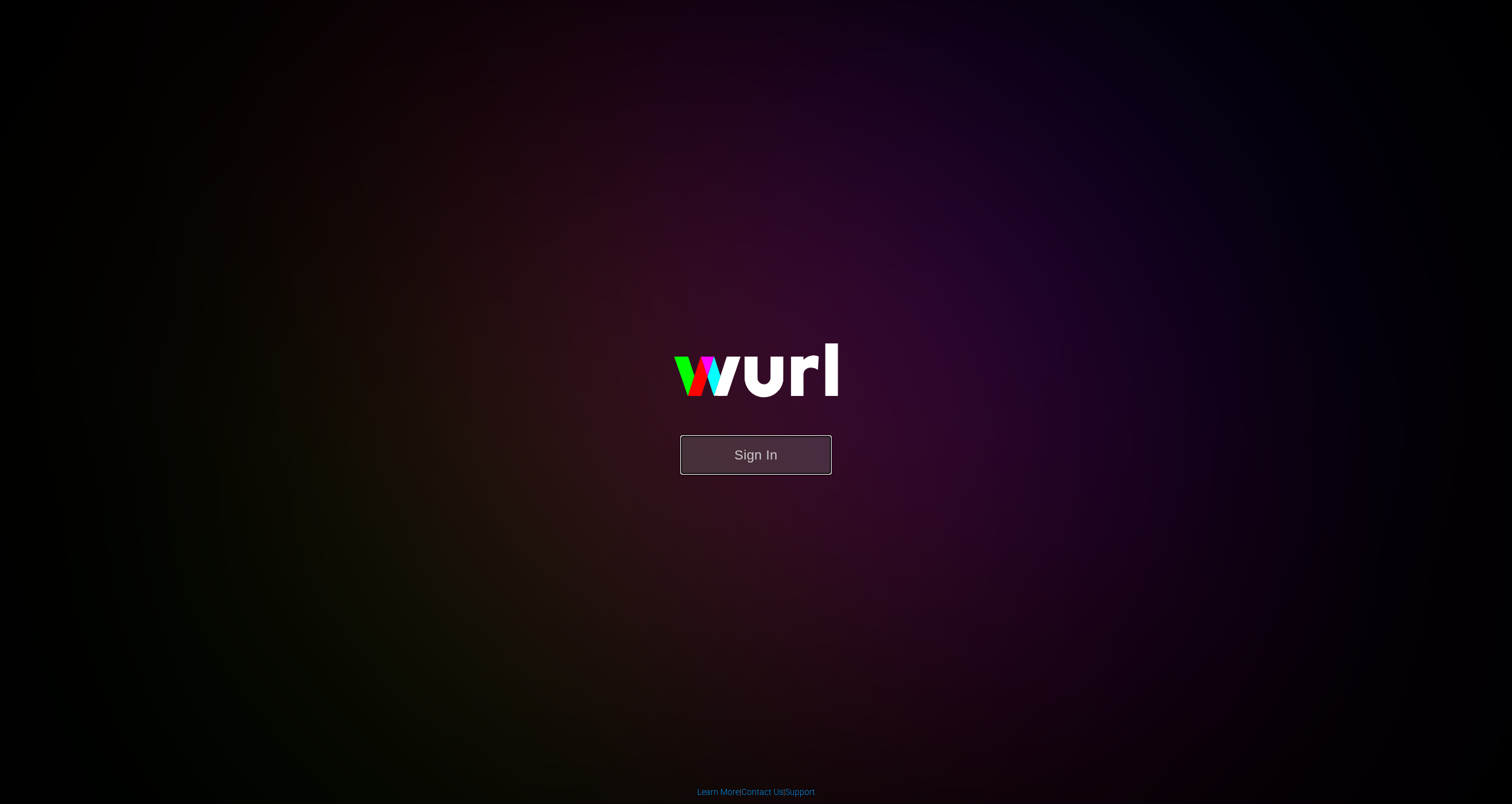
click at [780, 448] on button "Sign In" at bounding box center [755, 455] width 151 height 39
drag, startPoint x: 771, startPoint y: 452, endPoint x: 755, endPoint y: 448, distance: 16.5
click at [771, 452] on button "Sign In" at bounding box center [755, 455] width 151 height 39
click at [748, 453] on button "Sign In" at bounding box center [755, 455] width 151 height 39
